Goal: Information Seeking & Learning: Find specific fact

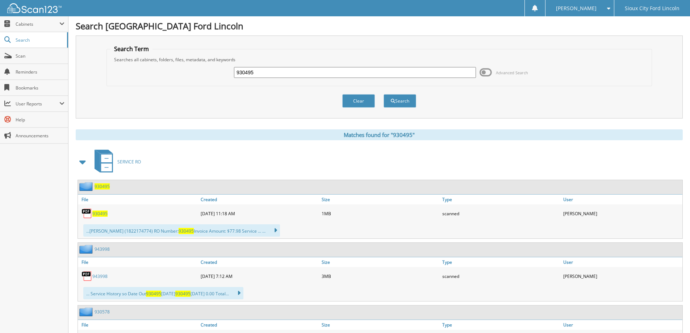
drag, startPoint x: 260, startPoint y: 75, endPoint x: 158, endPoint y: 71, distance: 101.8
click at [158, 71] on div "930495 Advanced Search" at bounding box center [378, 73] width 537 height 20
click at [261, 76] on input "9" at bounding box center [355, 72] width 242 height 11
drag, startPoint x: 277, startPoint y: 71, endPoint x: 166, endPoint y: 83, distance: 111.8
click at [166, 83] on fieldset "Search Term Searches all cabinets, folders, files, metadata, and keywords 9 Adv…" at bounding box center [378, 65] width 545 height 41
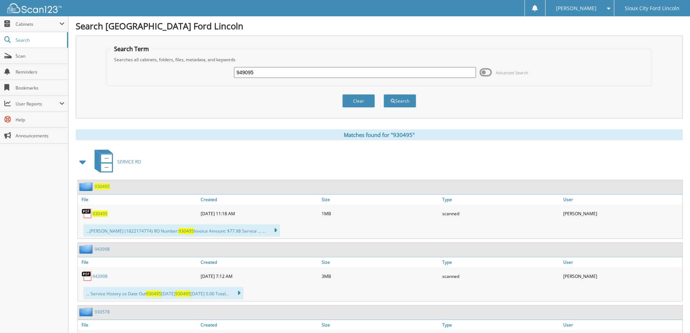
type input "949095"
click at [383, 94] on button "Search" at bounding box center [399, 100] width 33 height 13
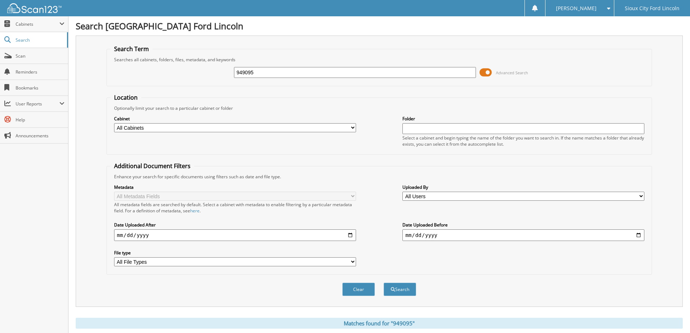
click at [483, 75] on span at bounding box center [485, 72] width 12 height 11
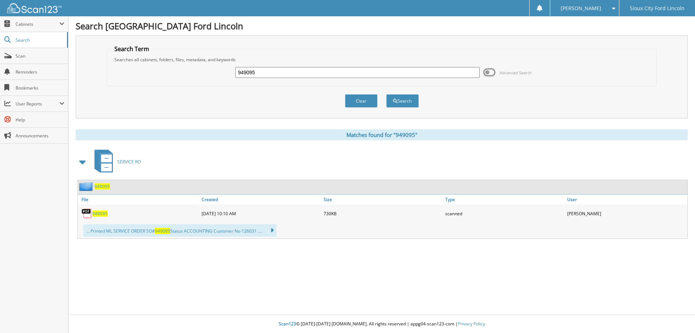
click at [100, 212] on span "949095" at bounding box center [99, 213] width 15 height 6
